Goal: Information Seeking & Learning: Stay updated

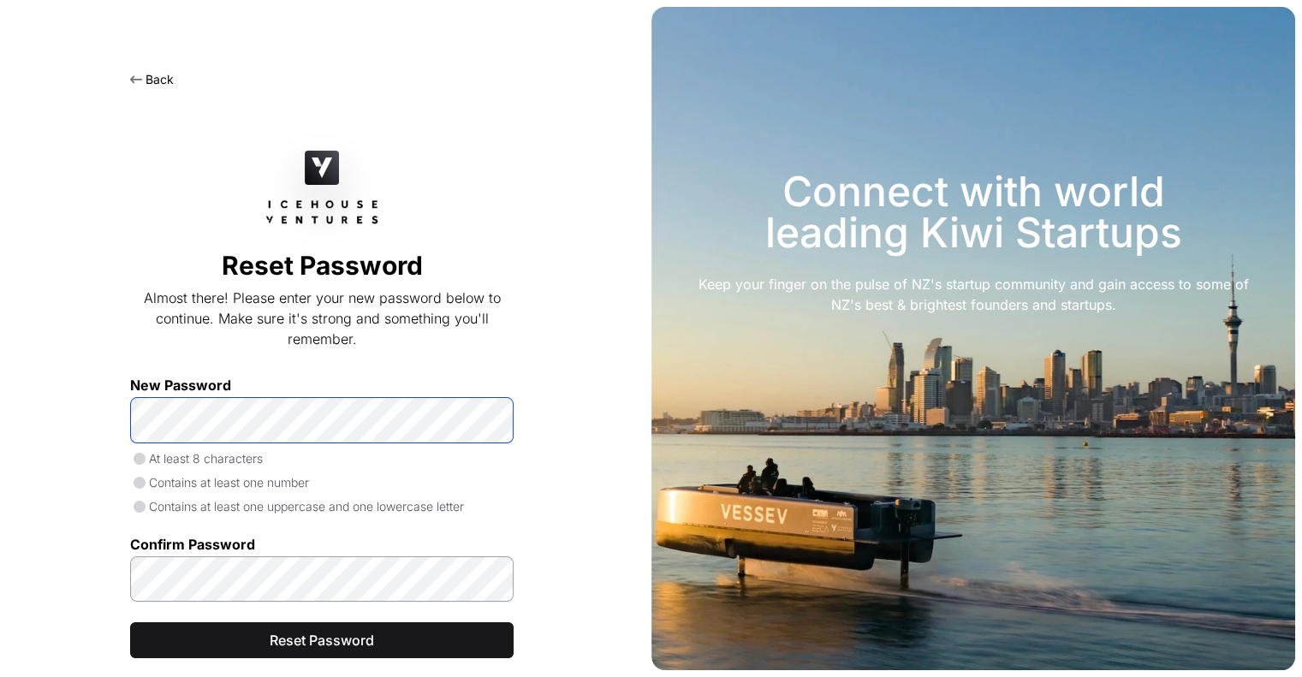
click at [289, 640] on span "Reset Password" at bounding box center [322, 640] width 341 height 21
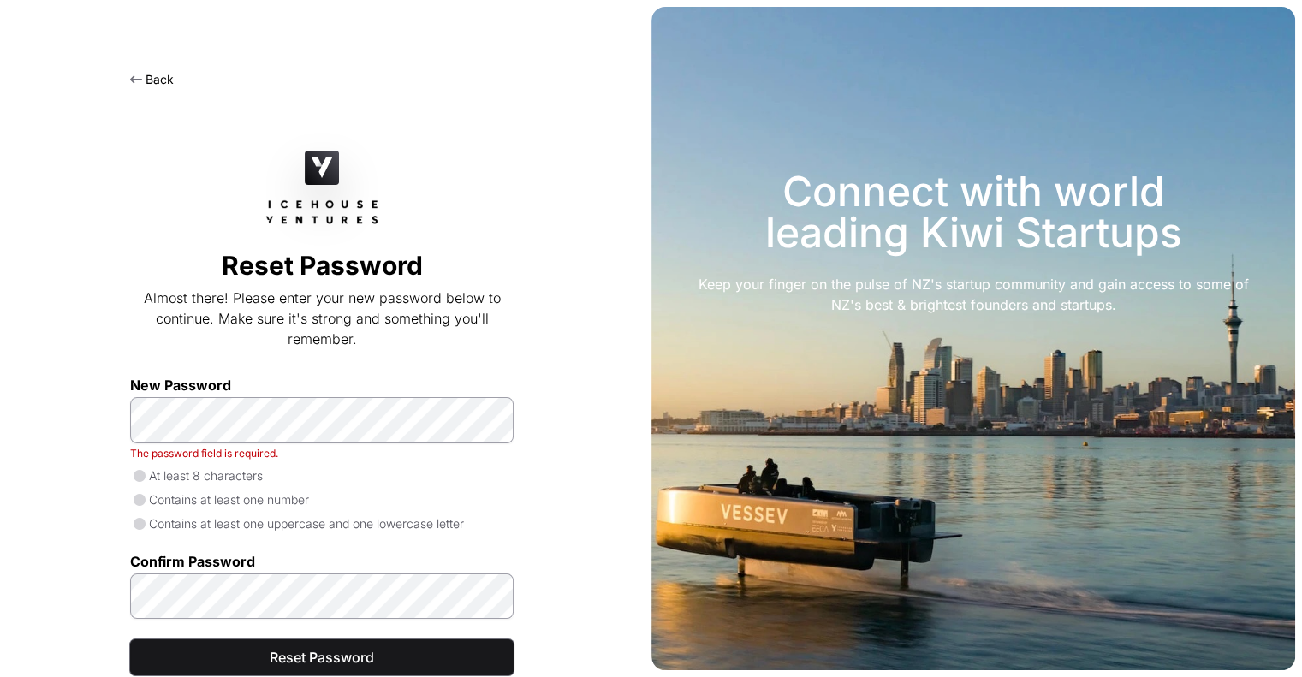
click at [288, 656] on span "Reset Password" at bounding box center [322, 657] width 341 height 21
click at [307, 658] on span "Reset Password" at bounding box center [322, 657] width 341 height 21
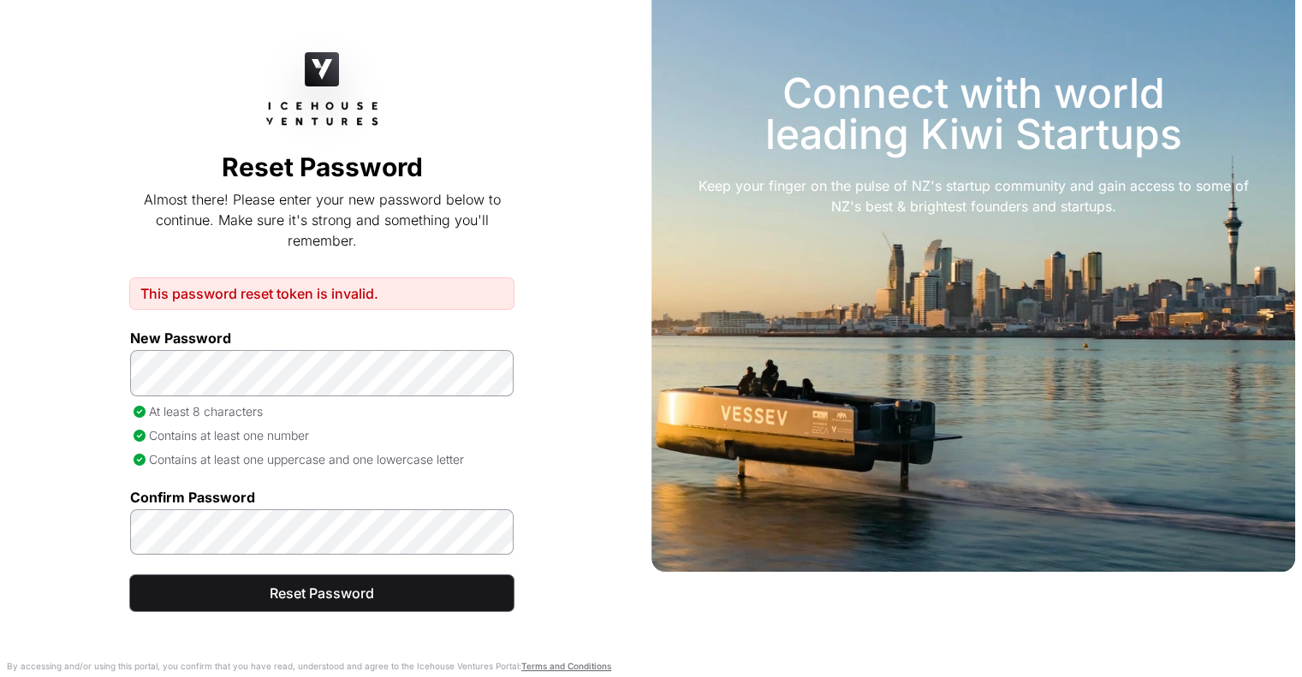
scroll to position [99, 0]
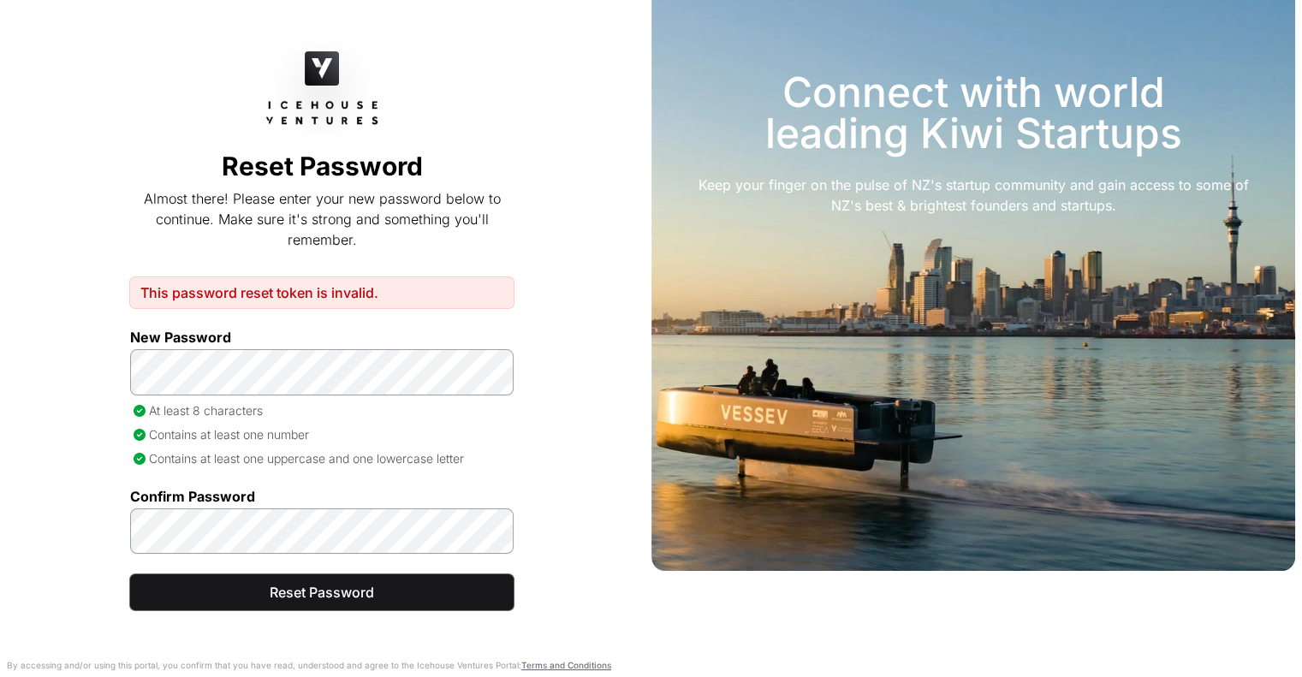
click at [298, 592] on span "Reset Password" at bounding box center [322, 592] width 341 height 21
click at [123, 367] on div "Back Reset Password Almost there! Please enter your new password below to conti…" at bounding box center [322, 310] width 645 height 737
click at [289, 591] on span "Reset Password" at bounding box center [322, 592] width 341 height 21
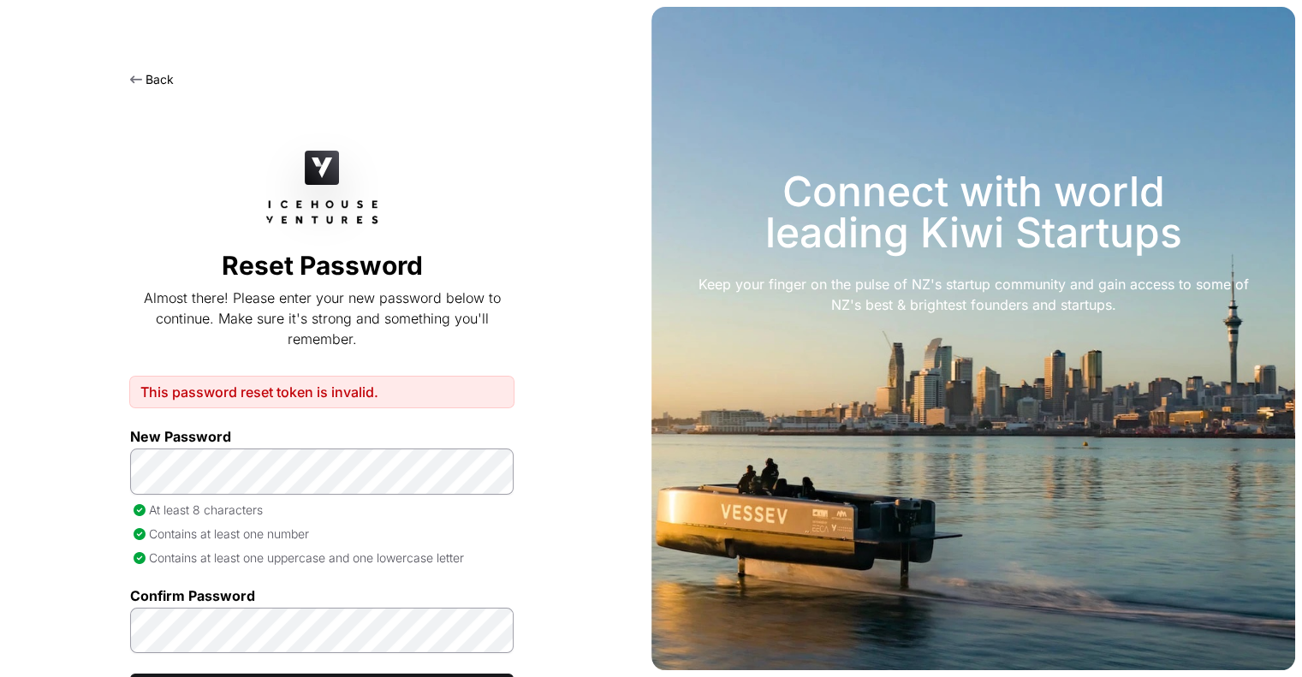
click at [158, 72] on link "Back" at bounding box center [152, 79] width 44 height 15
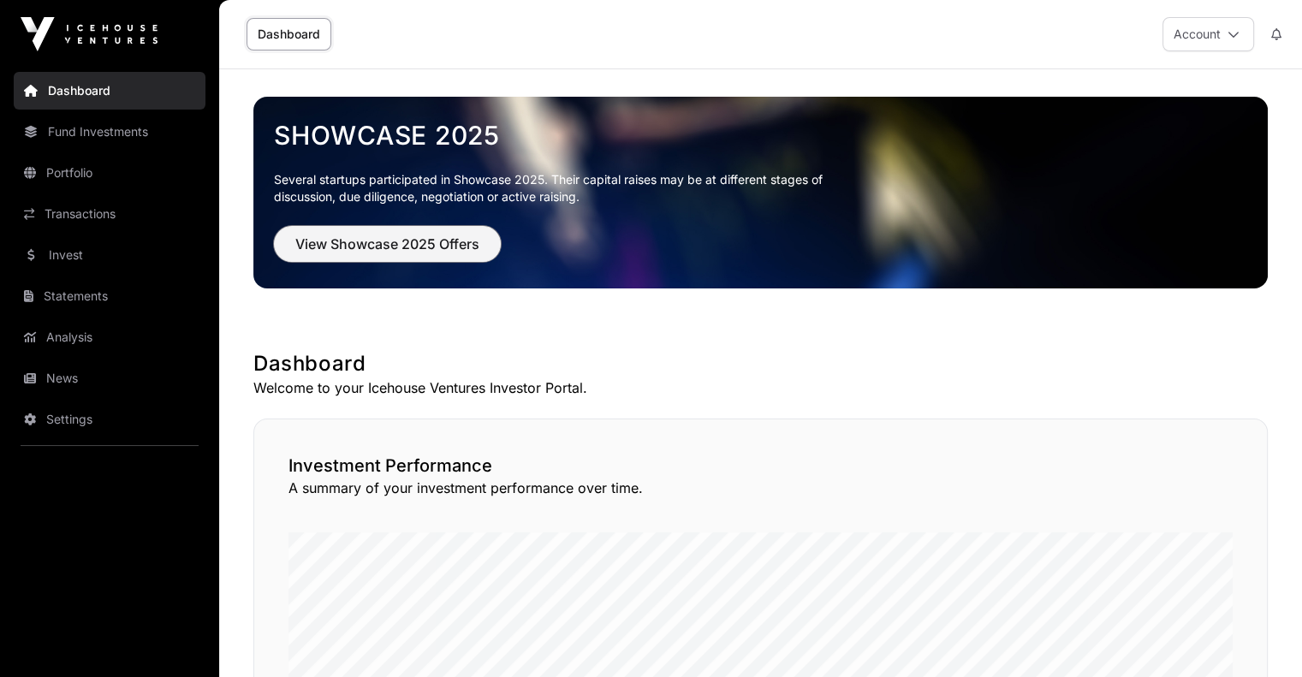
click at [361, 241] on span "View Showcase 2025 Offers" at bounding box center [387, 244] width 184 height 21
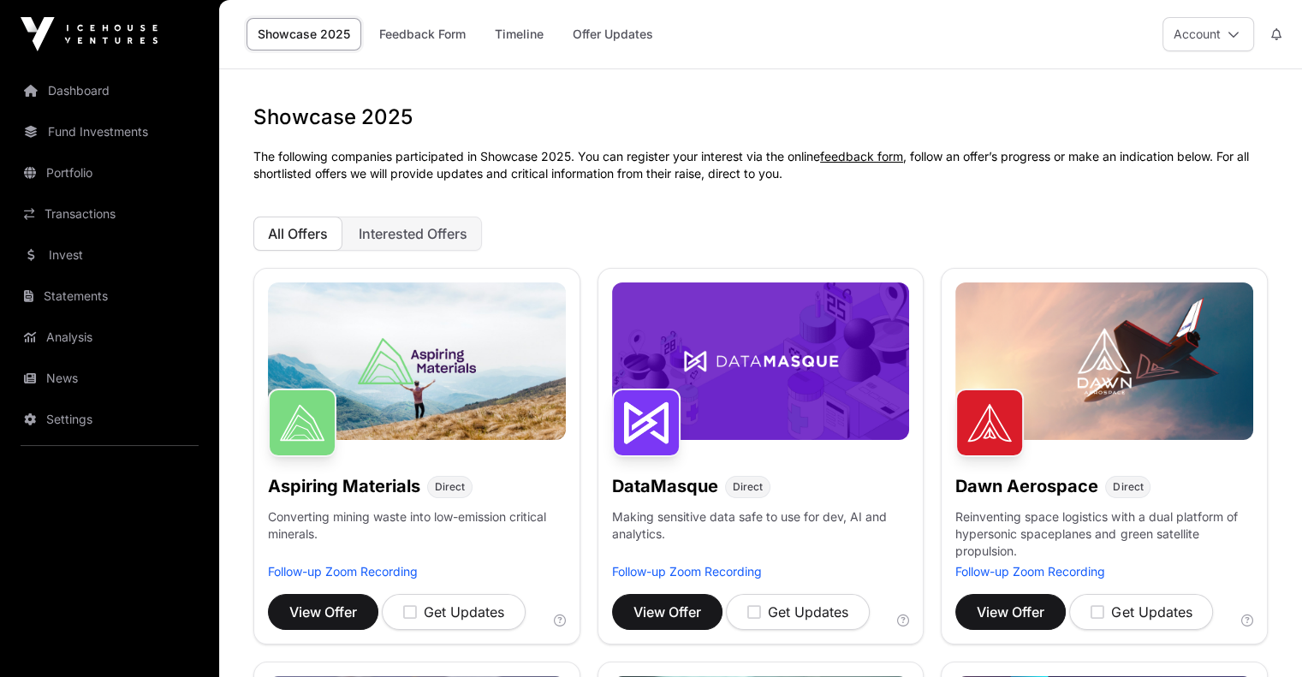
click at [599, 33] on link "Offer Updates" at bounding box center [613, 34] width 103 height 33
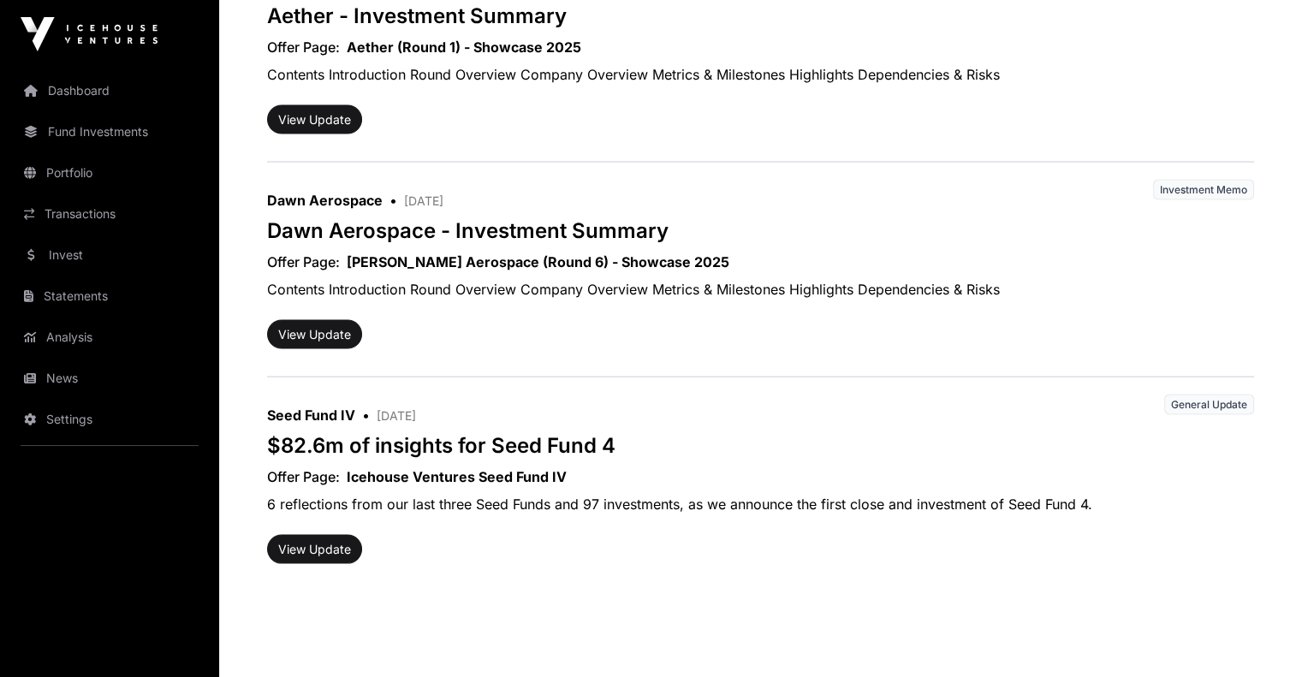
scroll to position [3473, 0]
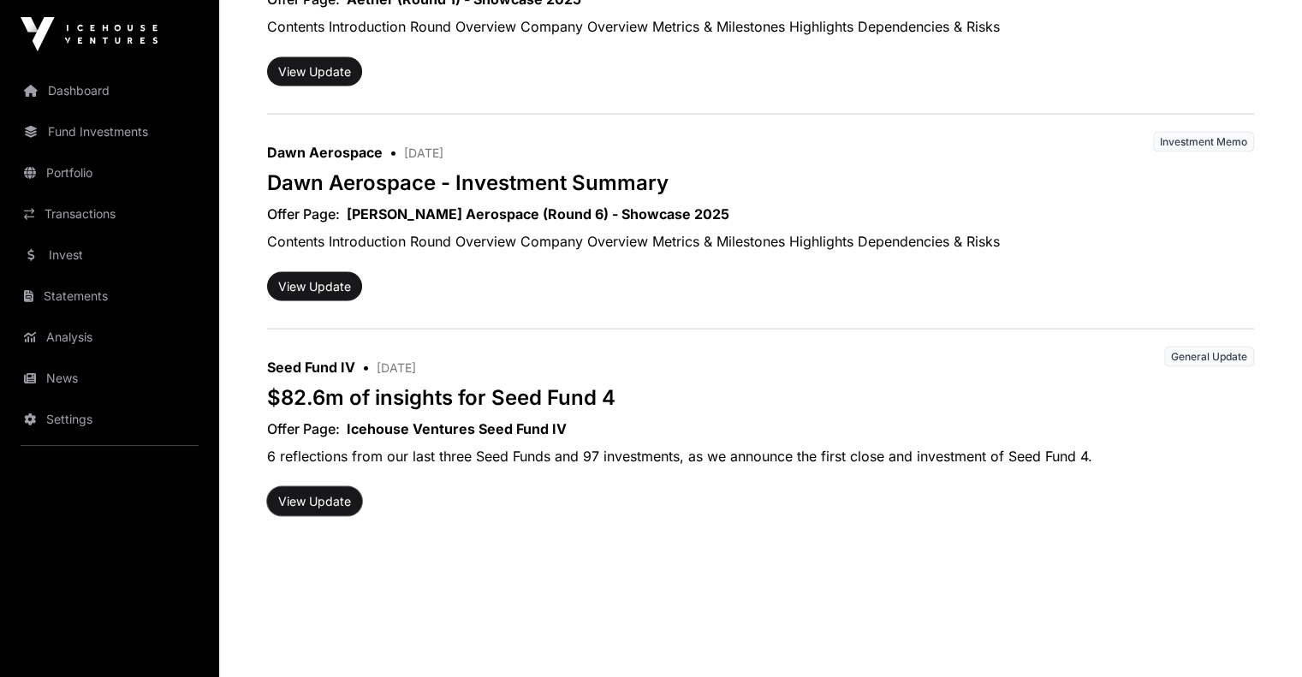
click at [293, 492] on button "View Update" at bounding box center [314, 501] width 95 height 29
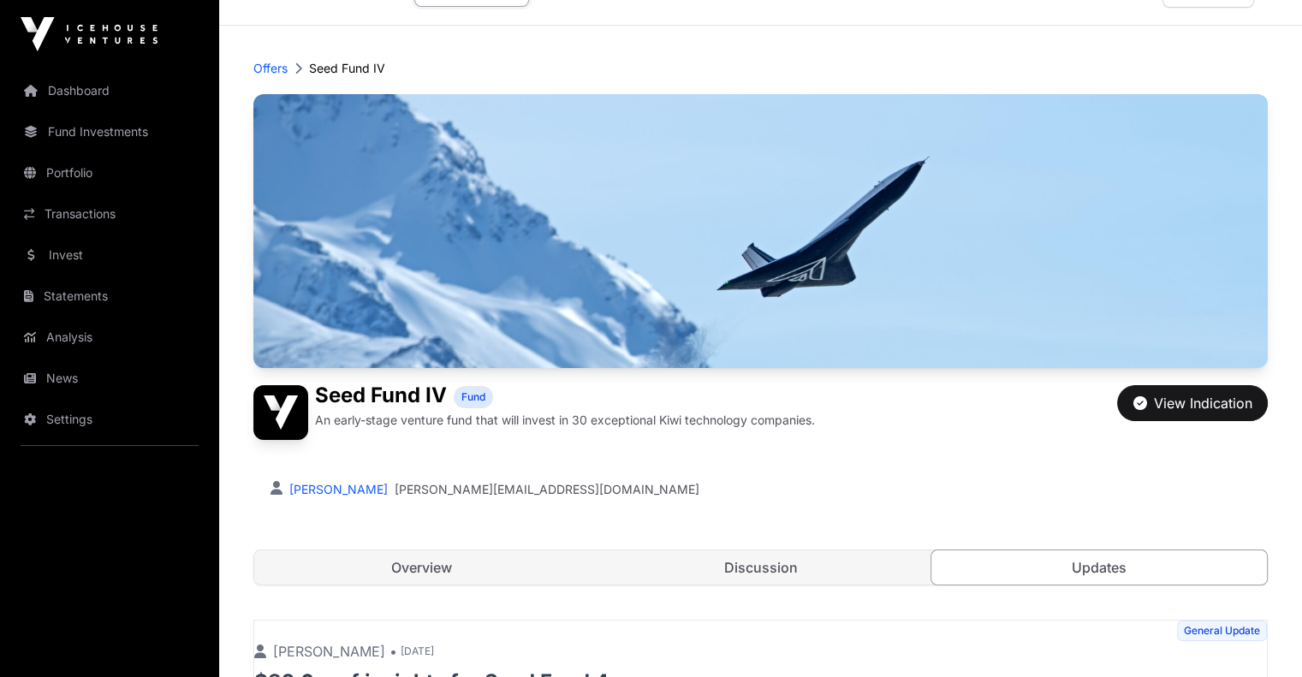
scroll to position [86, 0]
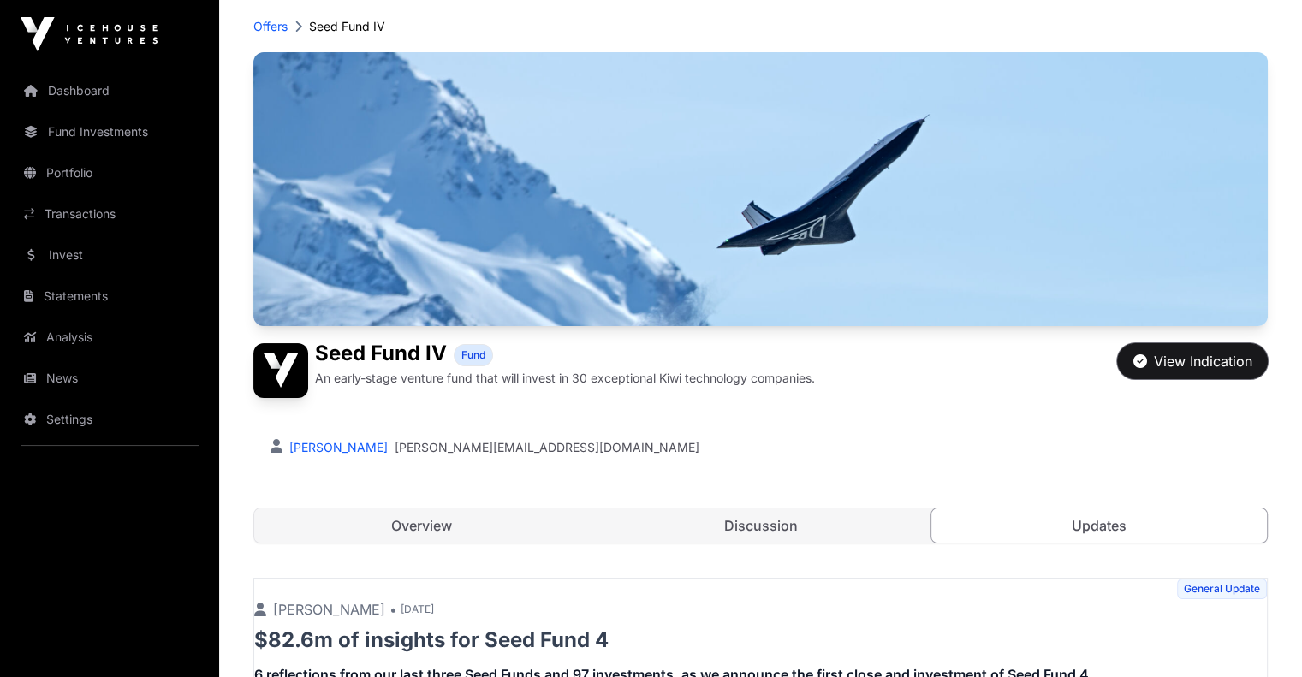
click at [1196, 372] on div "View Indication" at bounding box center [1193, 361] width 119 height 21
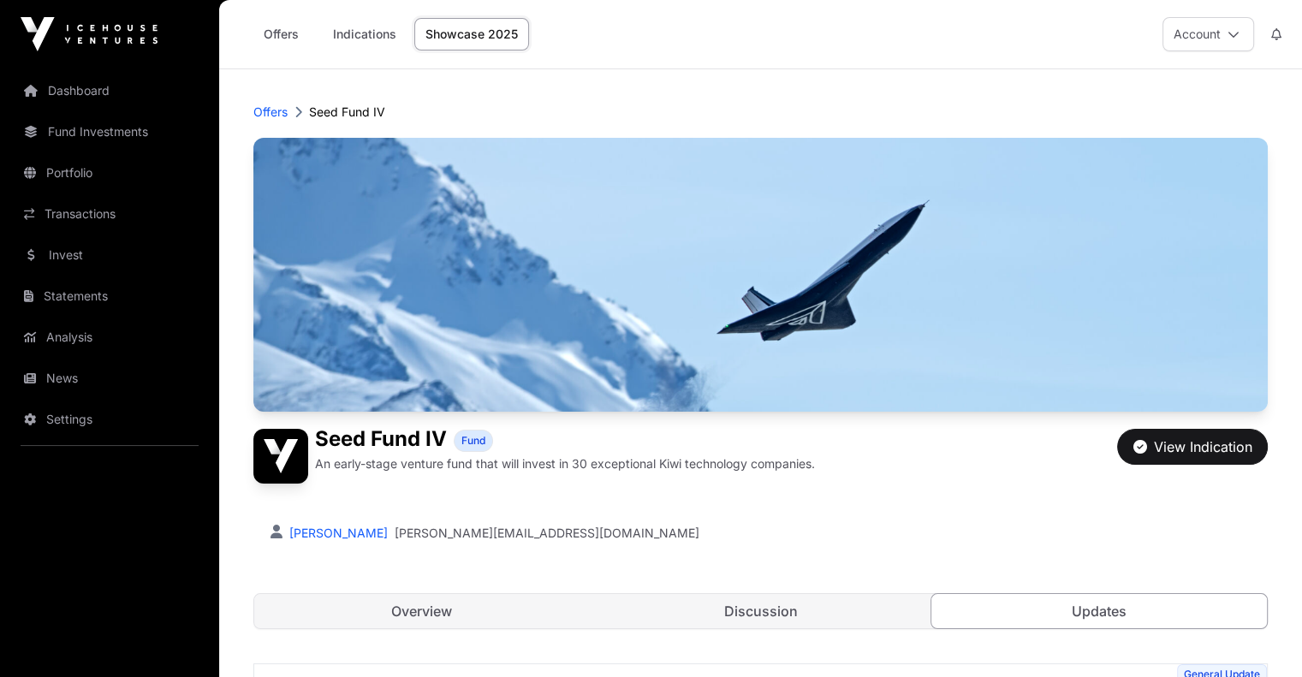
scroll to position [86, 0]
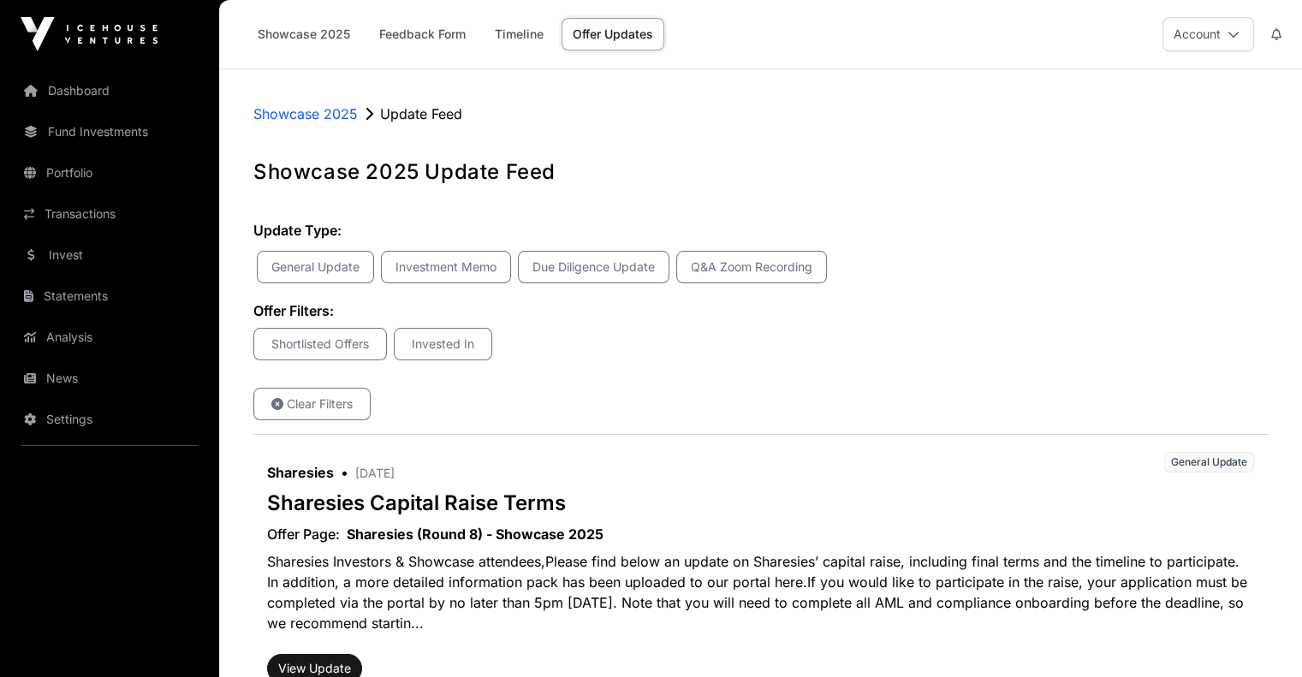
click at [347, 110] on p "Showcase 2025" at bounding box center [305, 114] width 104 height 21
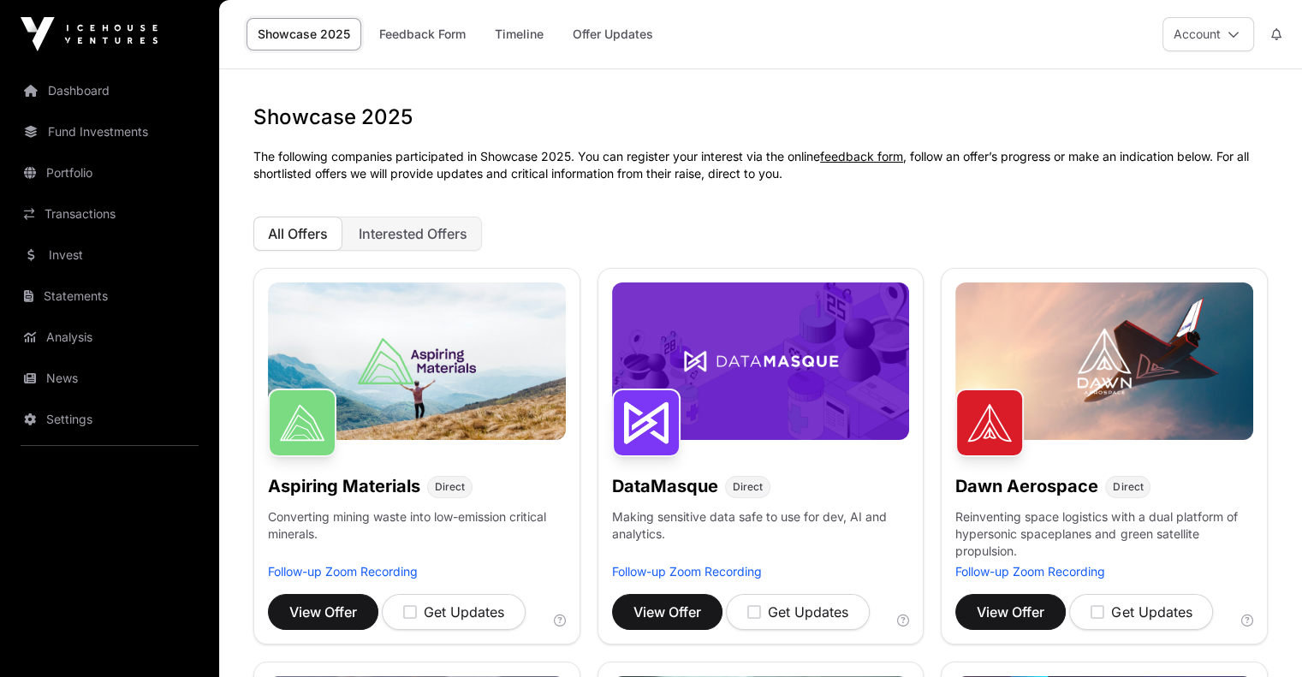
click at [519, 30] on link "Timeline" at bounding box center [519, 34] width 71 height 33
